Goal: Entertainment & Leisure: Consume media (video, audio)

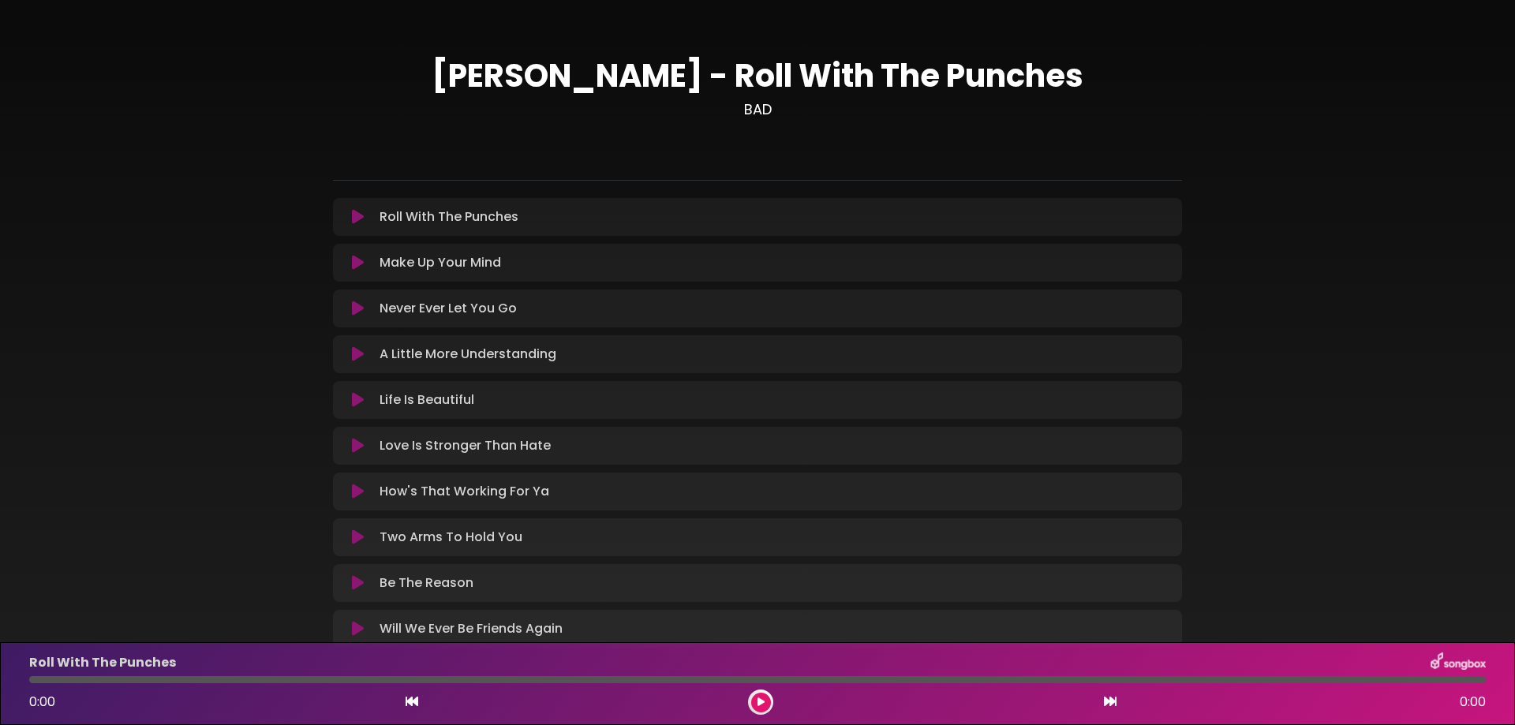
click at [355, 220] on icon at bounding box center [358, 217] width 12 height 16
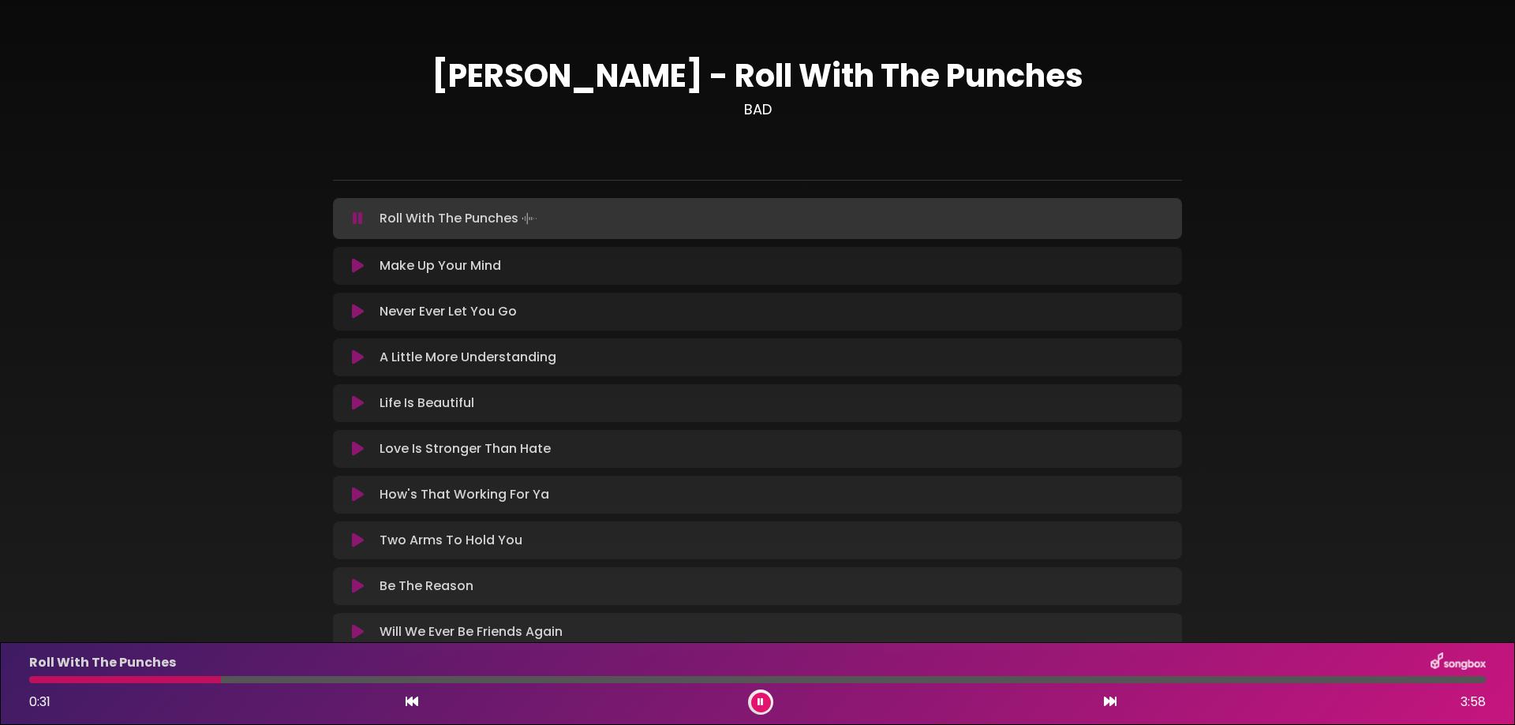
click at [350, 222] on button at bounding box center [358, 219] width 31 height 16
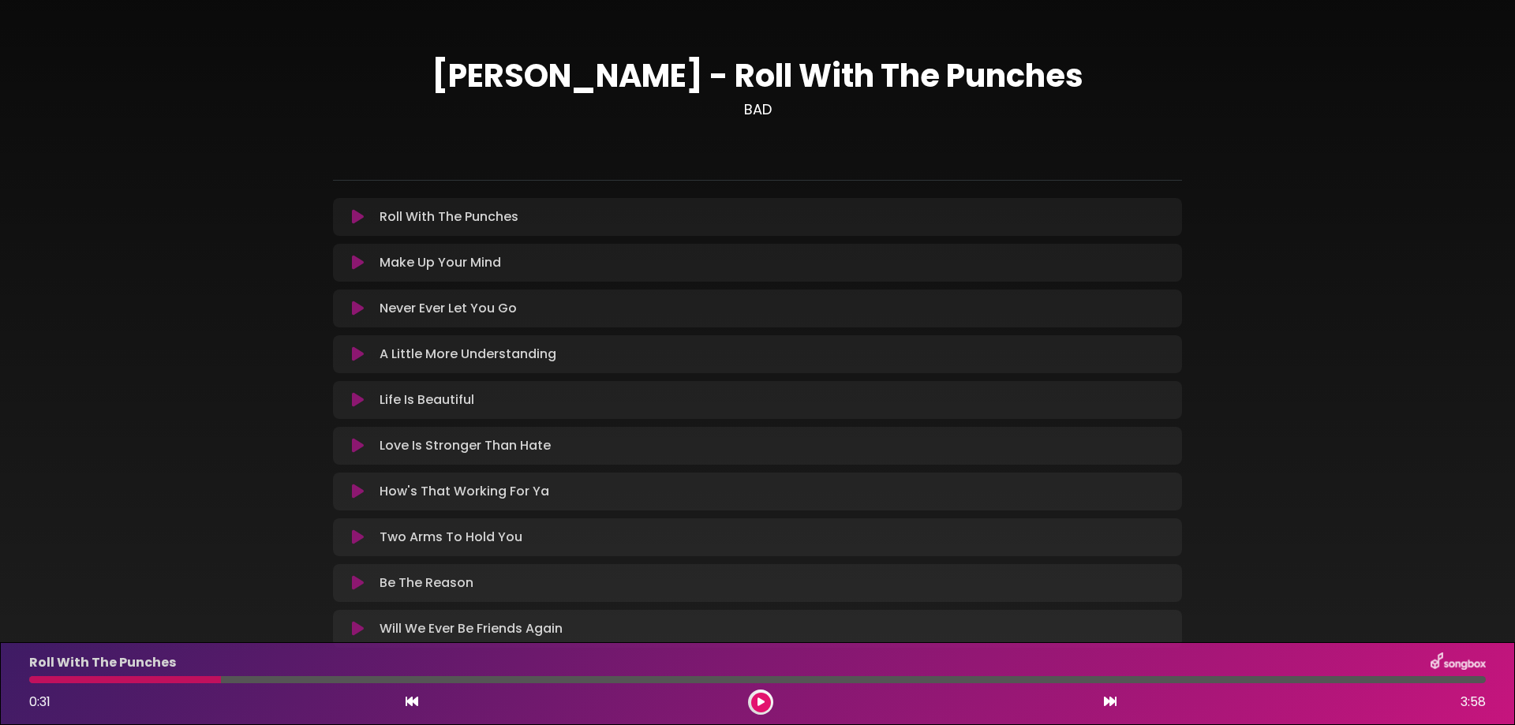
scroll to position [79, 0]
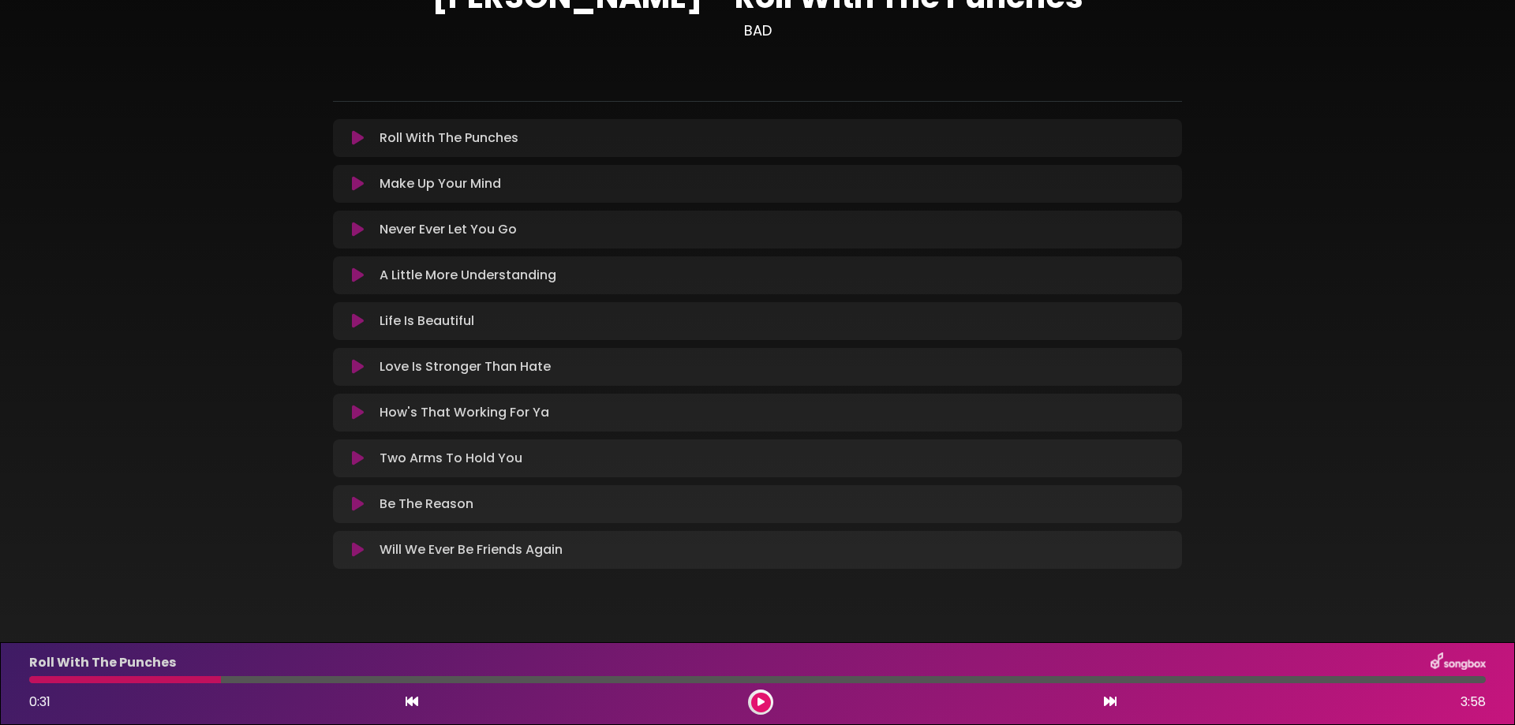
click at [361, 420] on icon at bounding box center [358, 413] width 12 height 16
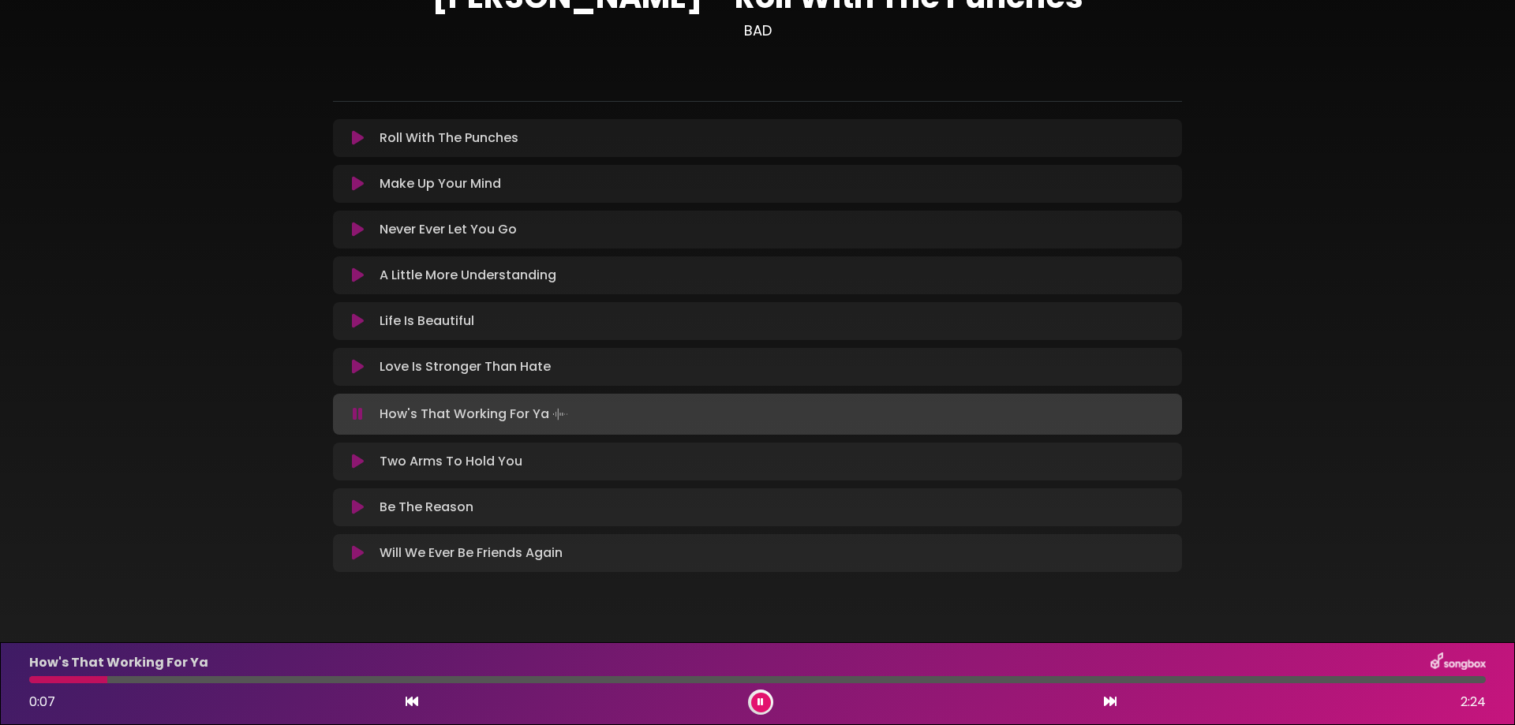
click at [356, 421] on icon at bounding box center [358, 414] width 10 height 16
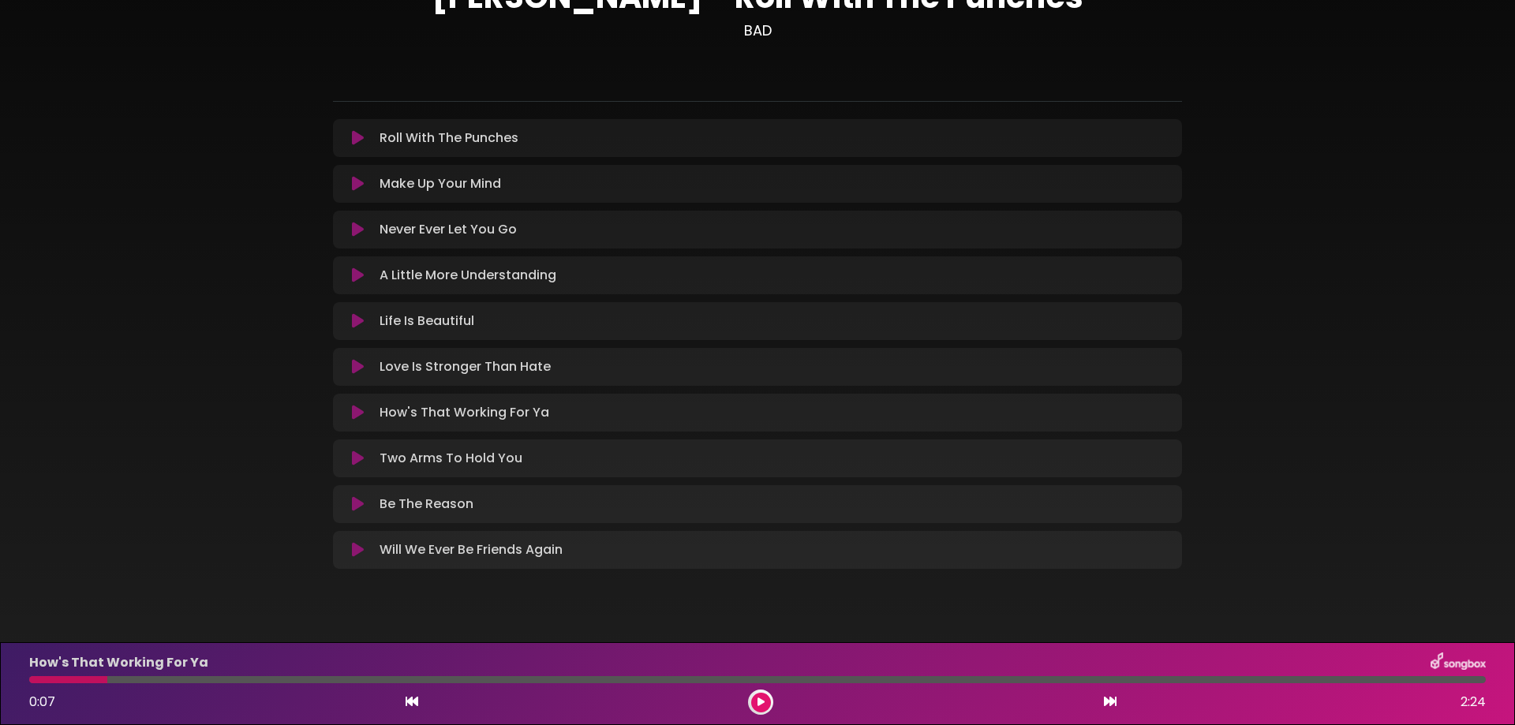
click at [350, 379] on div "Love Is Stronger Than Hate Loading Track..." at bounding box center [757, 367] width 849 height 38
click at [354, 373] on icon at bounding box center [358, 367] width 12 height 16
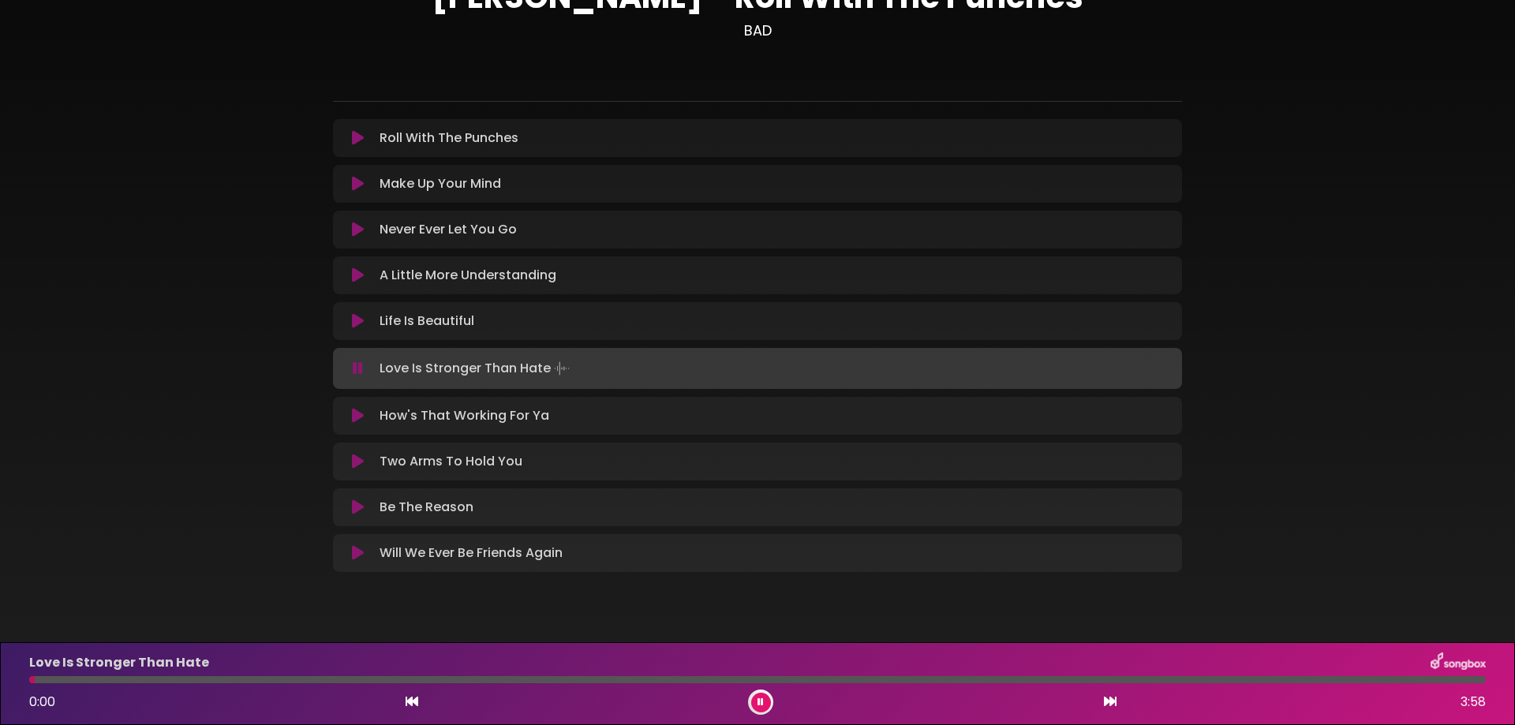
click at [357, 371] on icon at bounding box center [358, 369] width 10 height 16
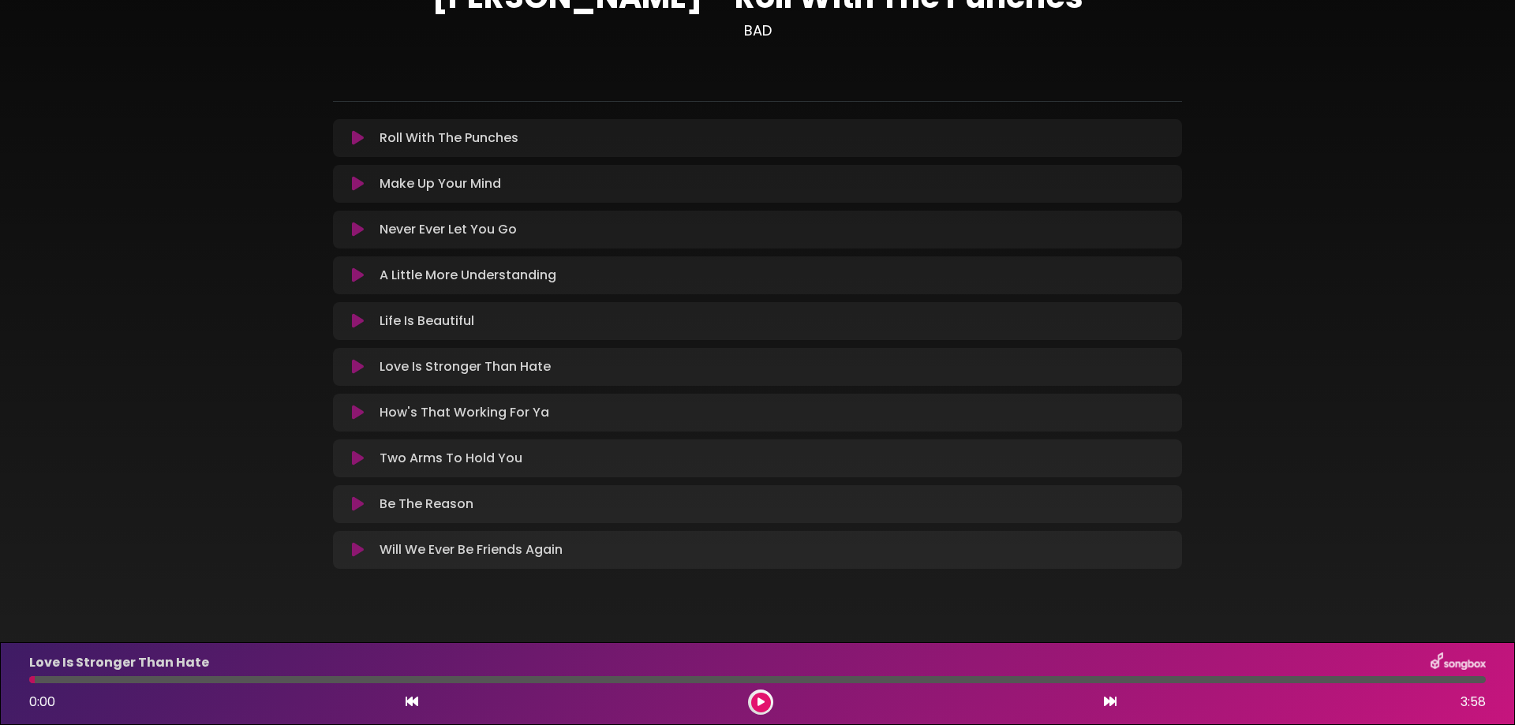
click at [355, 324] on icon at bounding box center [358, 321] width 12 height 16
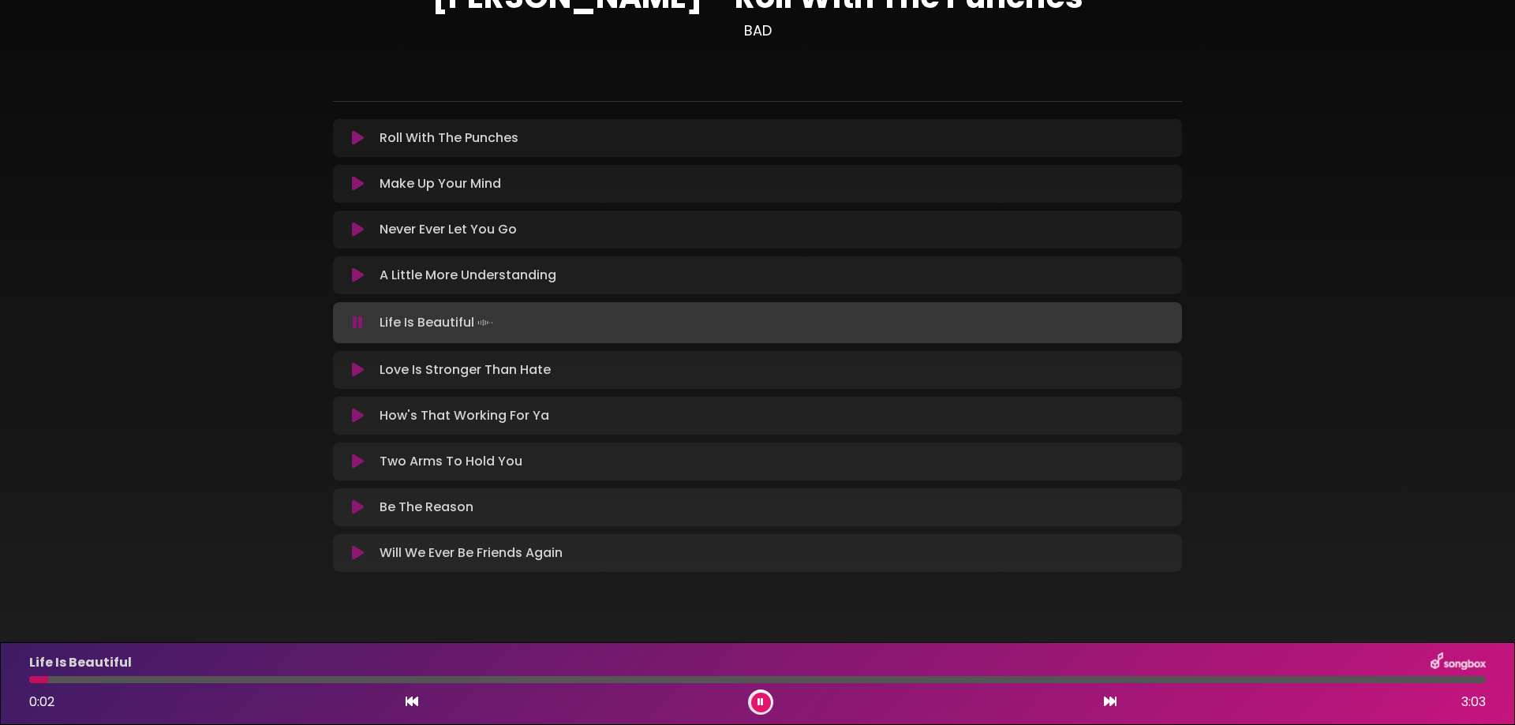
click at [355, 324] on icon at bounding box center [358, 323] width 10 height 16
